Goal: Task Accomplishment & Management: Use online tool/utility

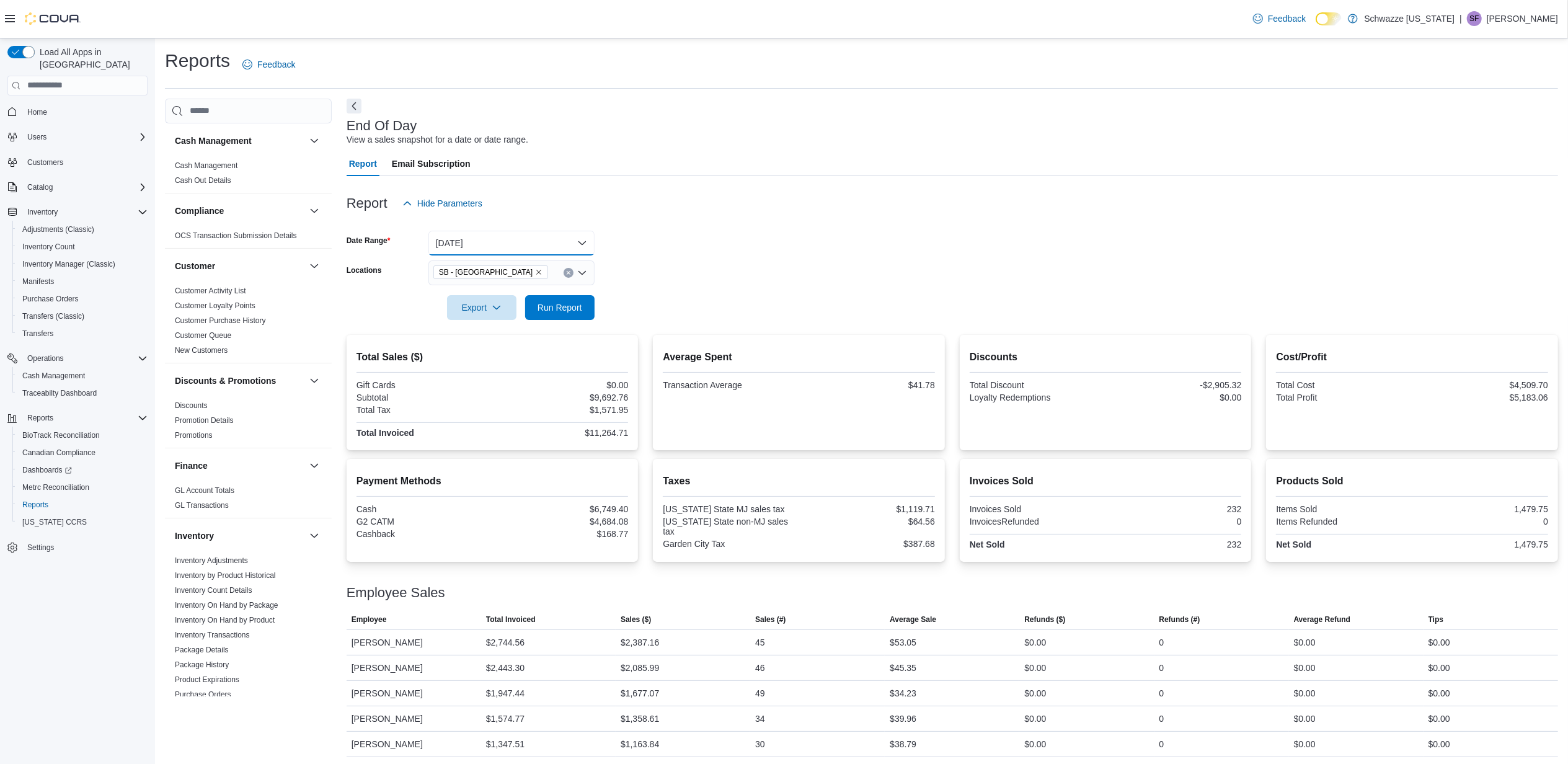
click at [507, 234] on button "[DATE]" at bounding box center [512, 244] width 166 height 25
drag, startPoint x: 626, startPoint y: 162, endPoint x: 527, endPoint y: 266, distance: 143.6
click at [625, 162] on div "Report Email Subscription" at bounding box center [953, 164] width 1212 height 25
click at [554, 234] on button "[DATE]" at bounding box center [512, 244] width 166 height 25
click at [485, 269] on span "Custom Date" at bounding box center [519, 268] width 141 height 15
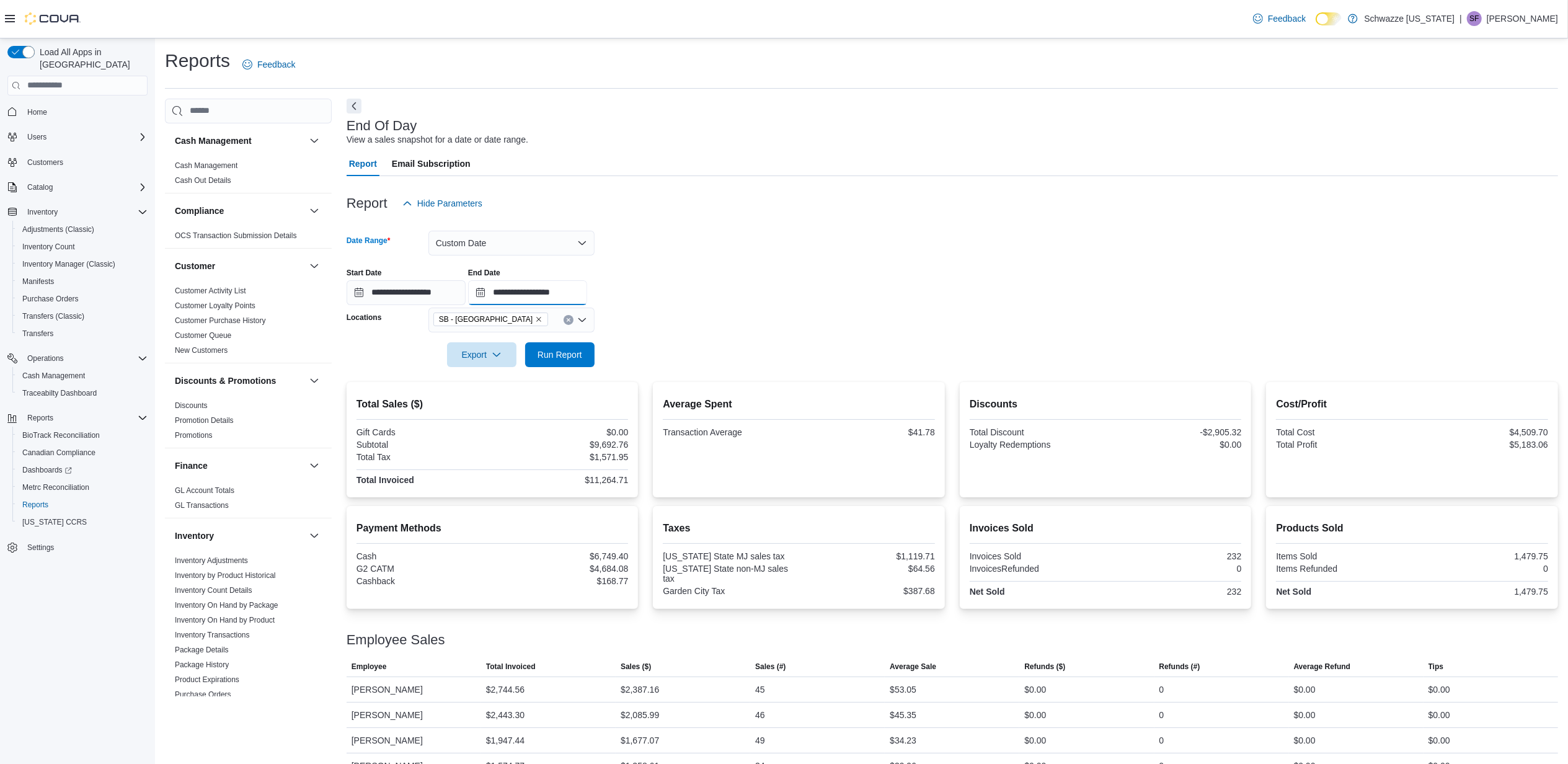
click at [587, 299] on input "**********" at bounding box center [528, 293] width 119 height 25
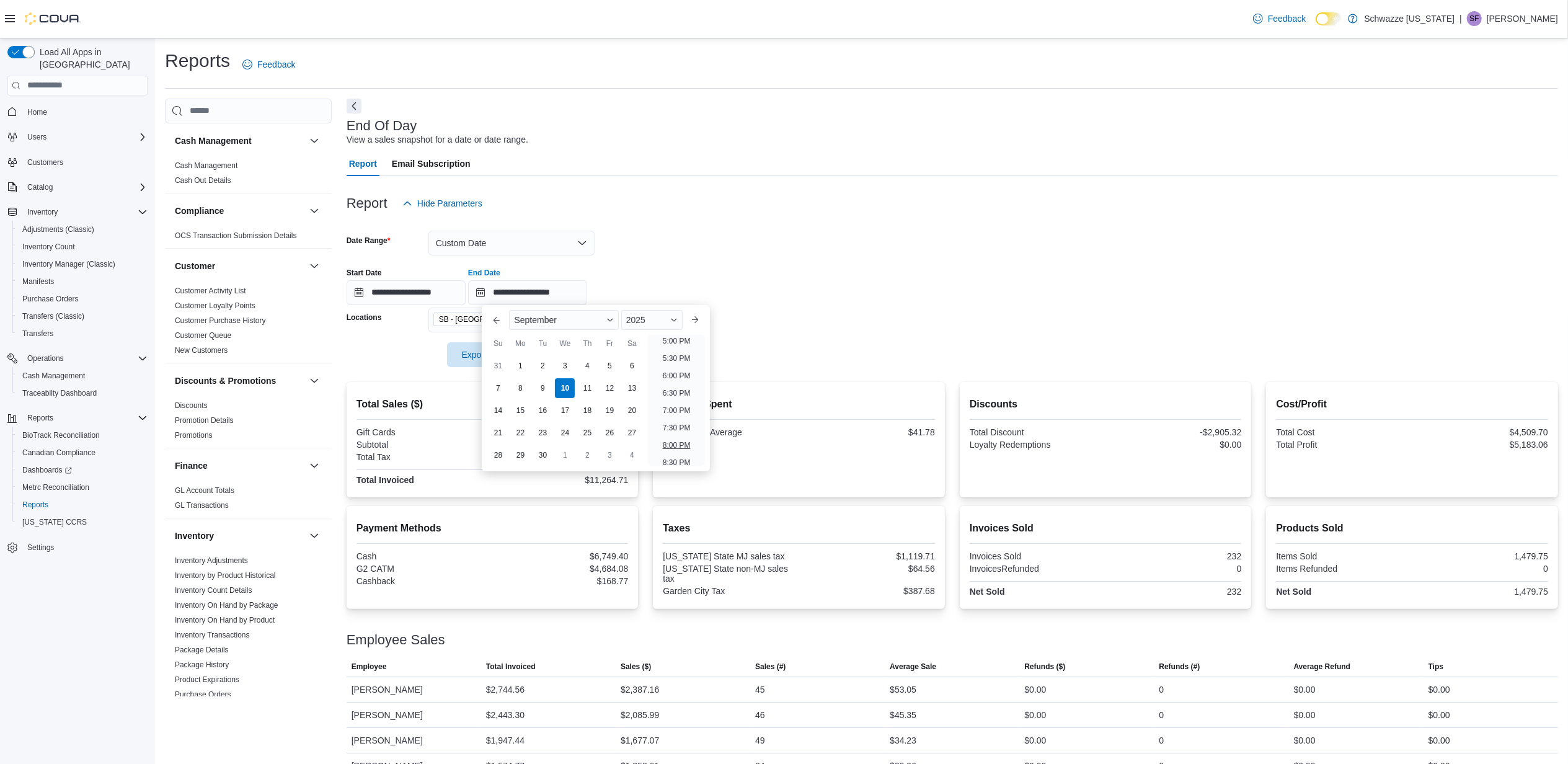
click at [676, 446] on li "8:00 PM" at bounding box center [676, 445] width 38 height 15
type input "**********"
click at [588, 361] on button "Run Report" at bounding box center [560, 355] width 70 height 25
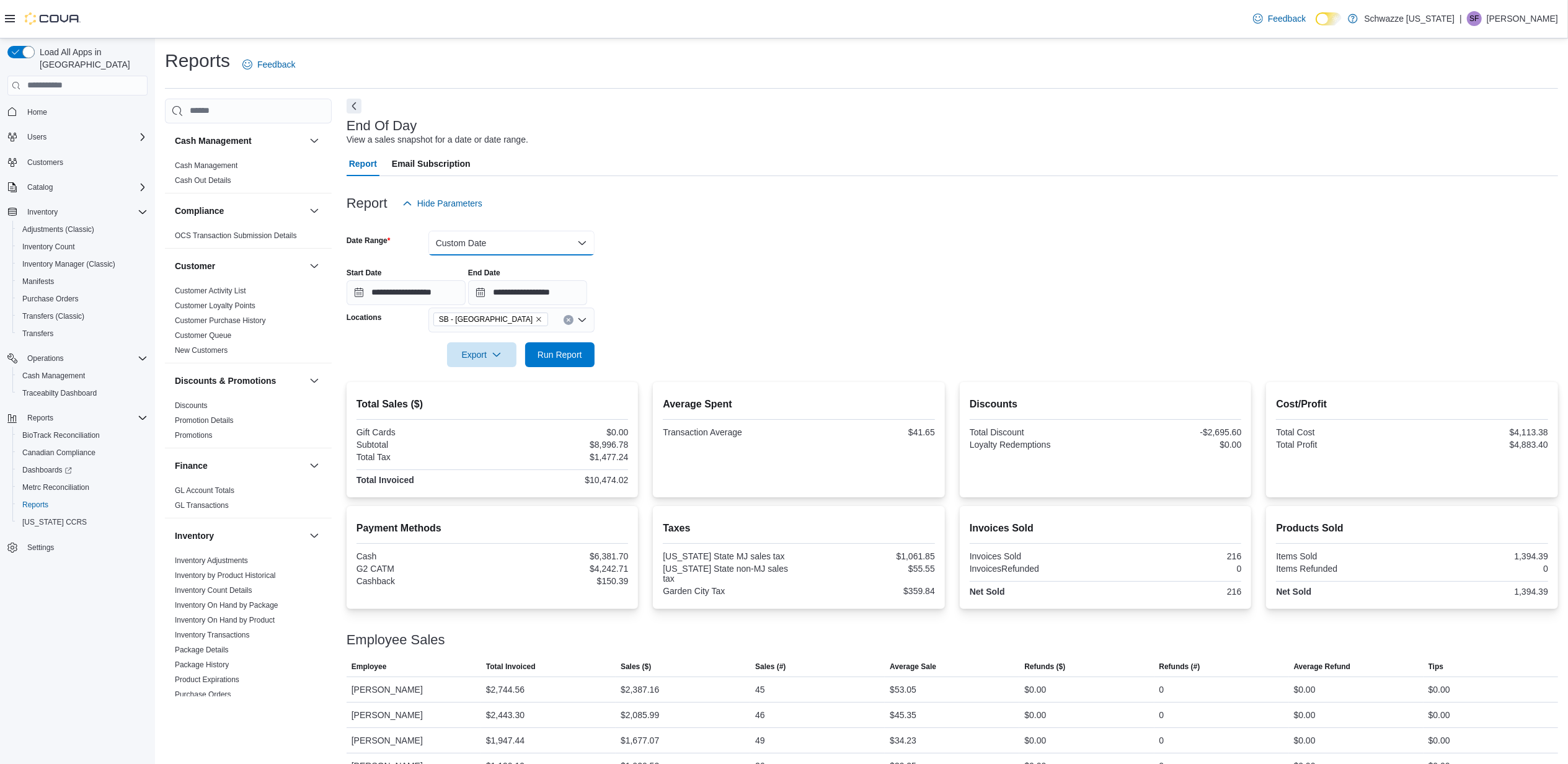
click at [556, 237] on button "Custom Date" at bounding box center [512, 244] width 166 height 25
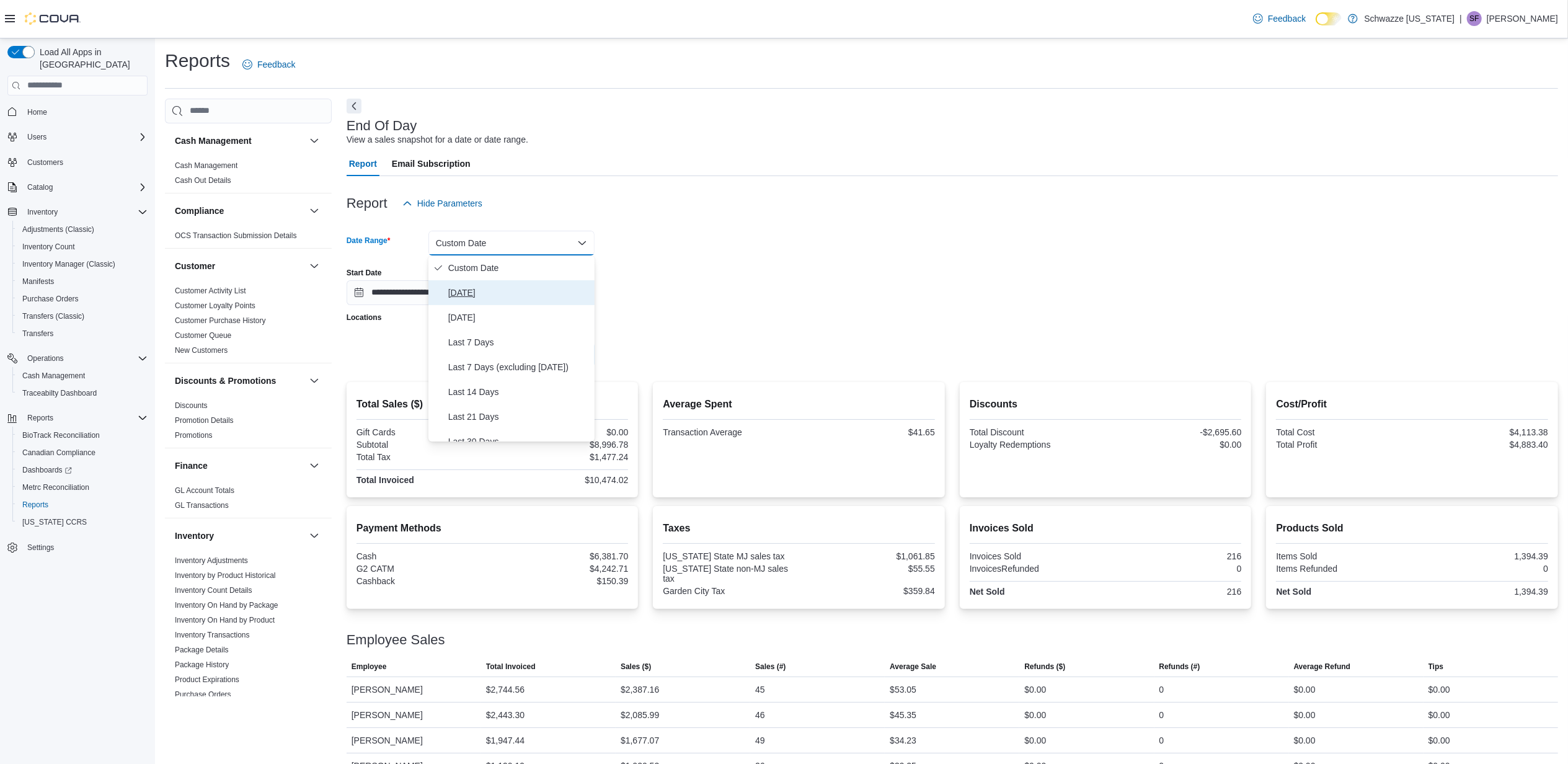
click at [460, 287] on span "[DATE]" at bounding box center [519, 292] width 141 height 15
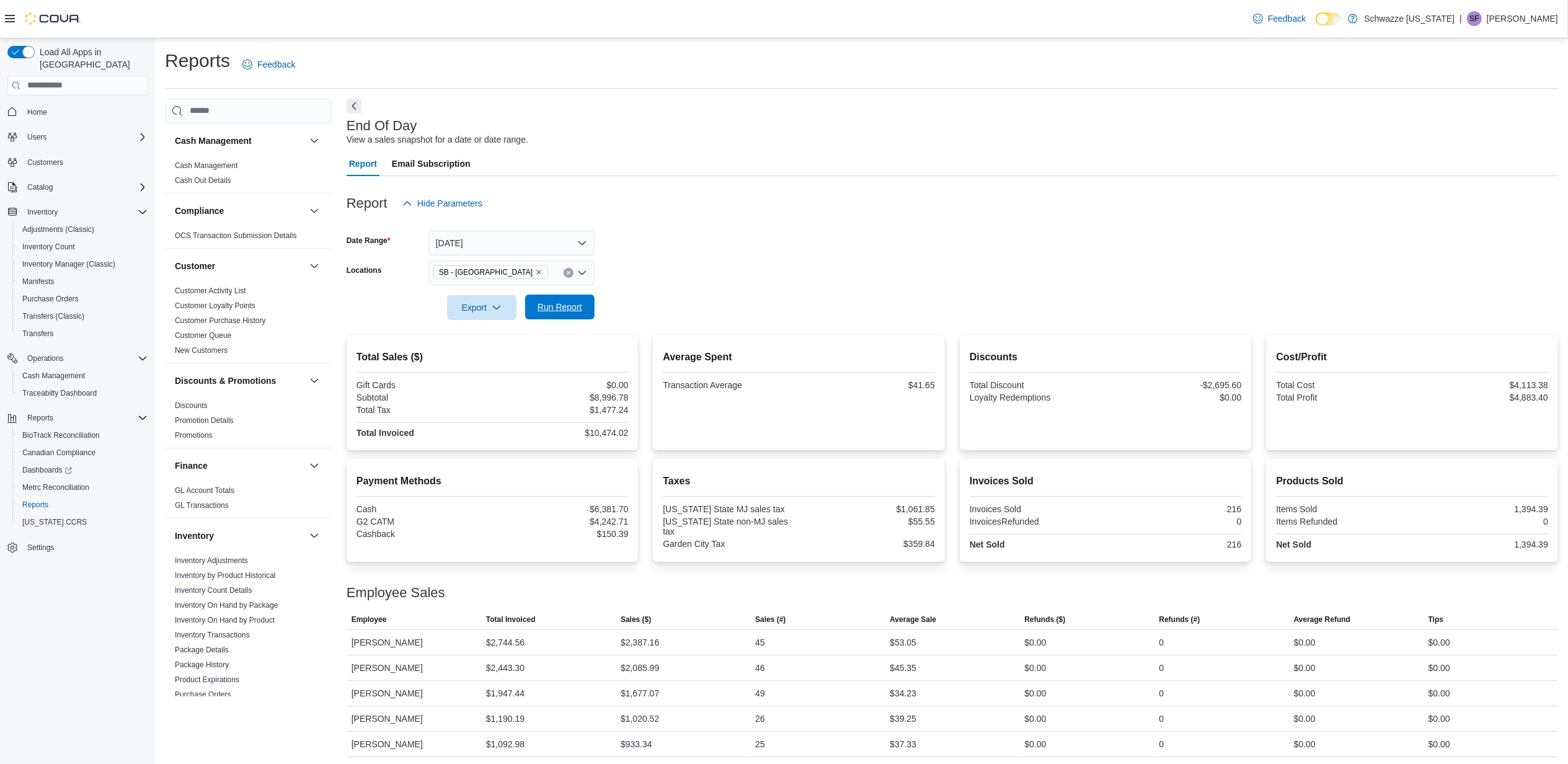
click at [569, 318] on span "Run Report" at bounding box center [560, 308] width 55 height 25
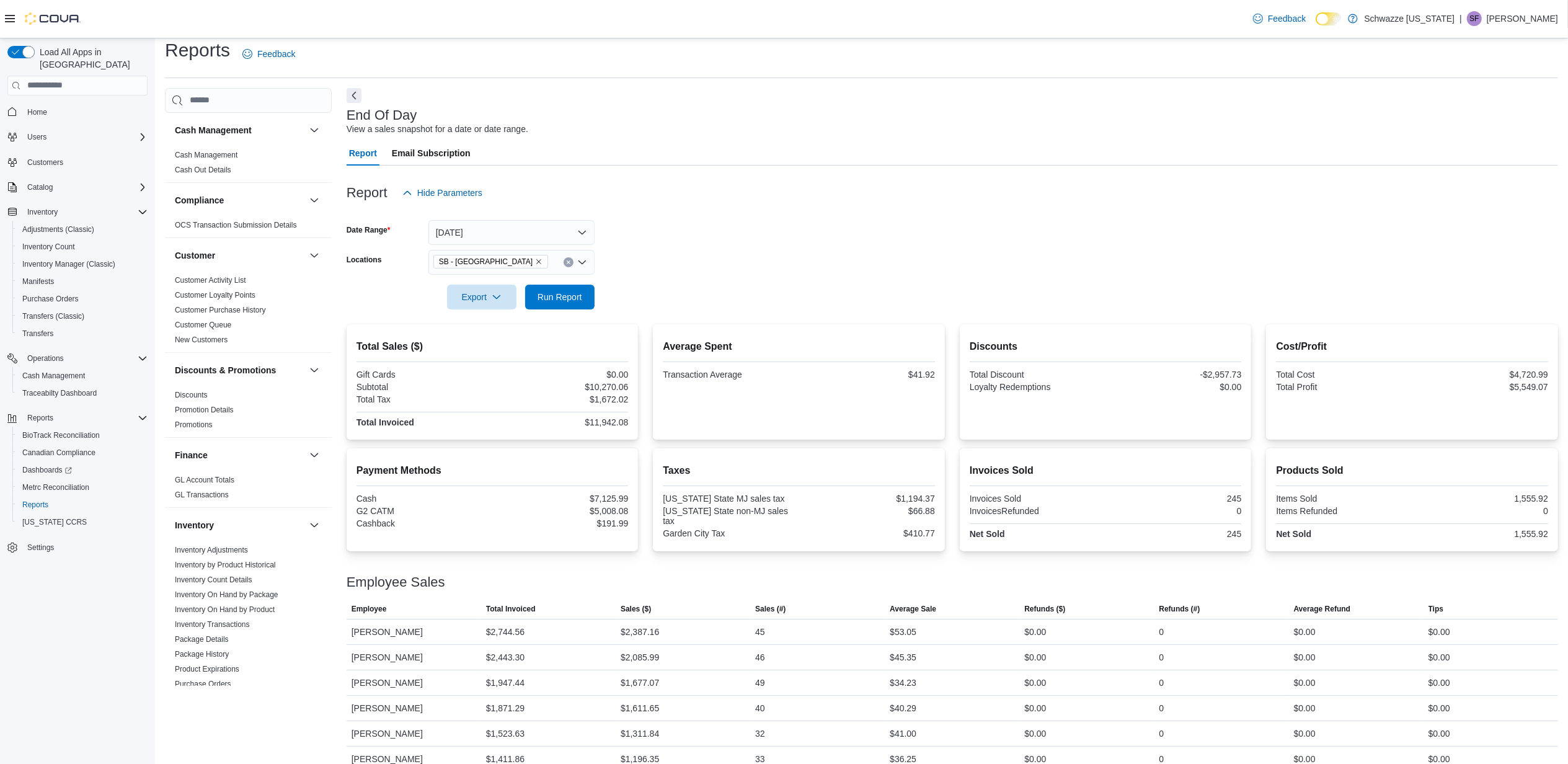
scroll to position [29, 0]
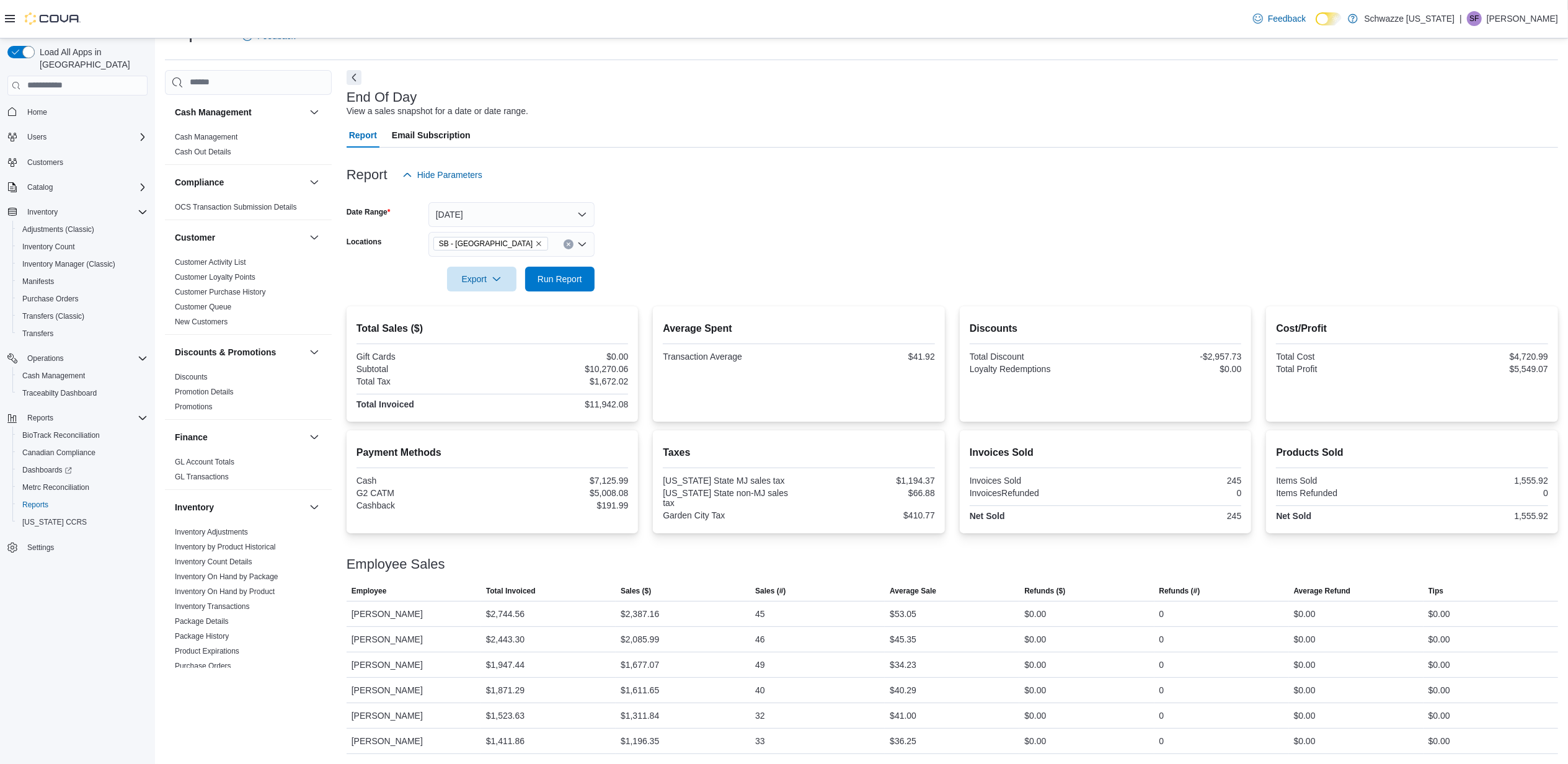
click at [779, 160] on div "Report Hide Parameters Date Range Today Locations SB - Garden City Export Run R…" at bounding box center [953, 451] width 1212 height 607
